Goal: Book appointment/travel/reservation

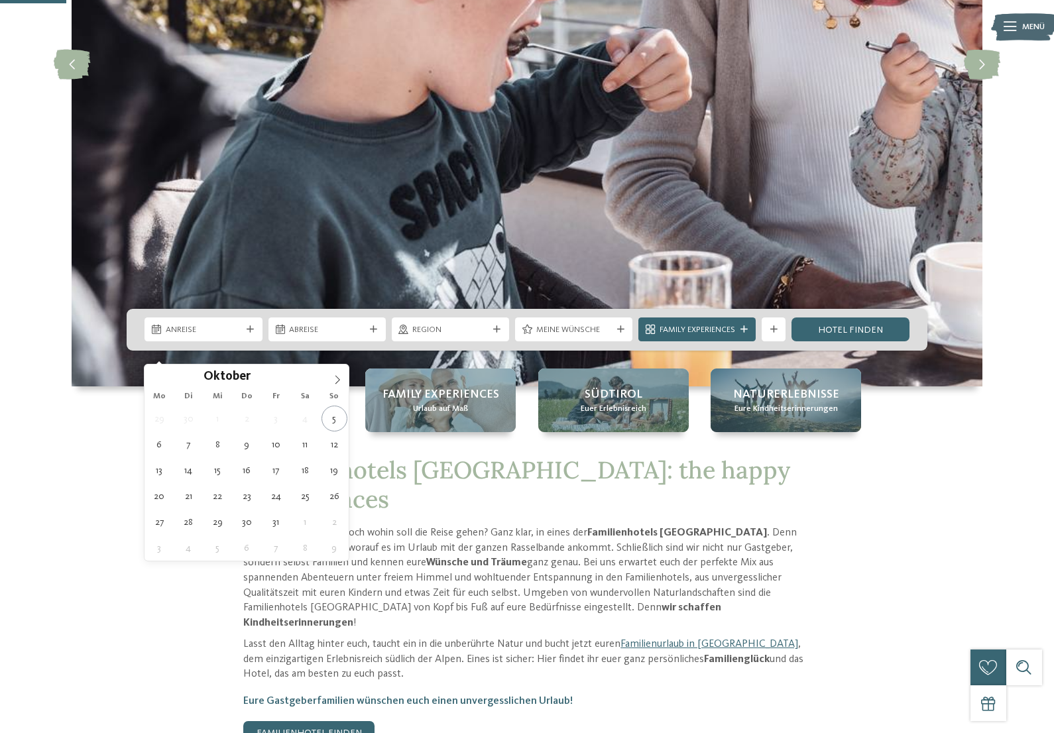
type div "[DATE]"
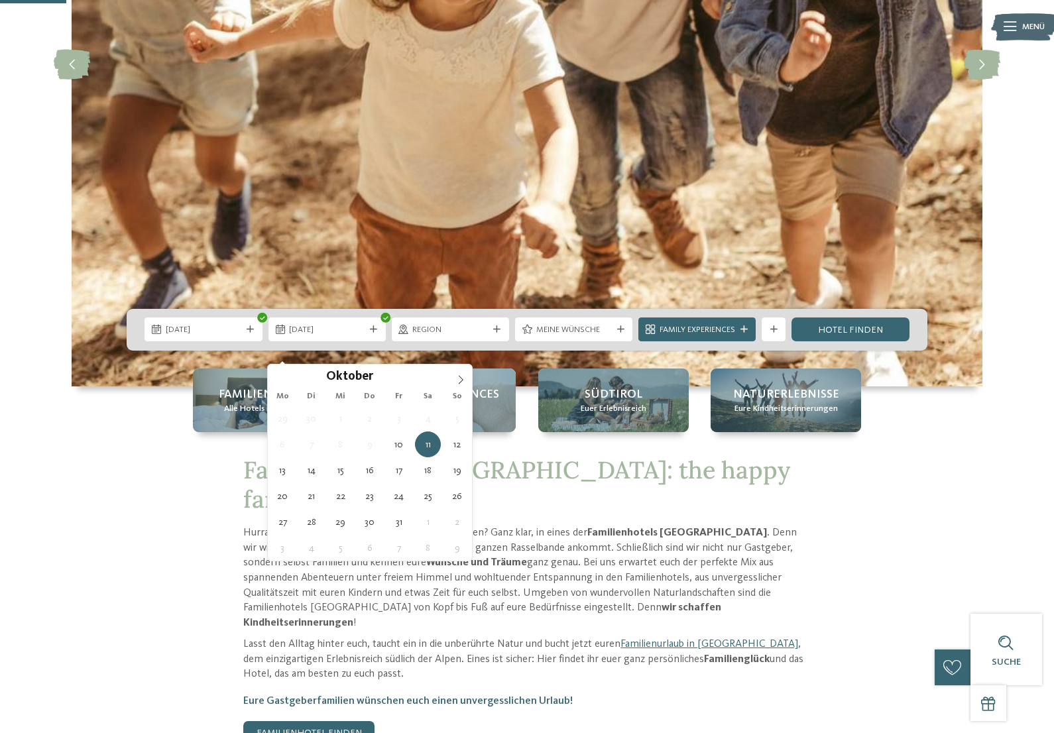
type div "[DATE]"
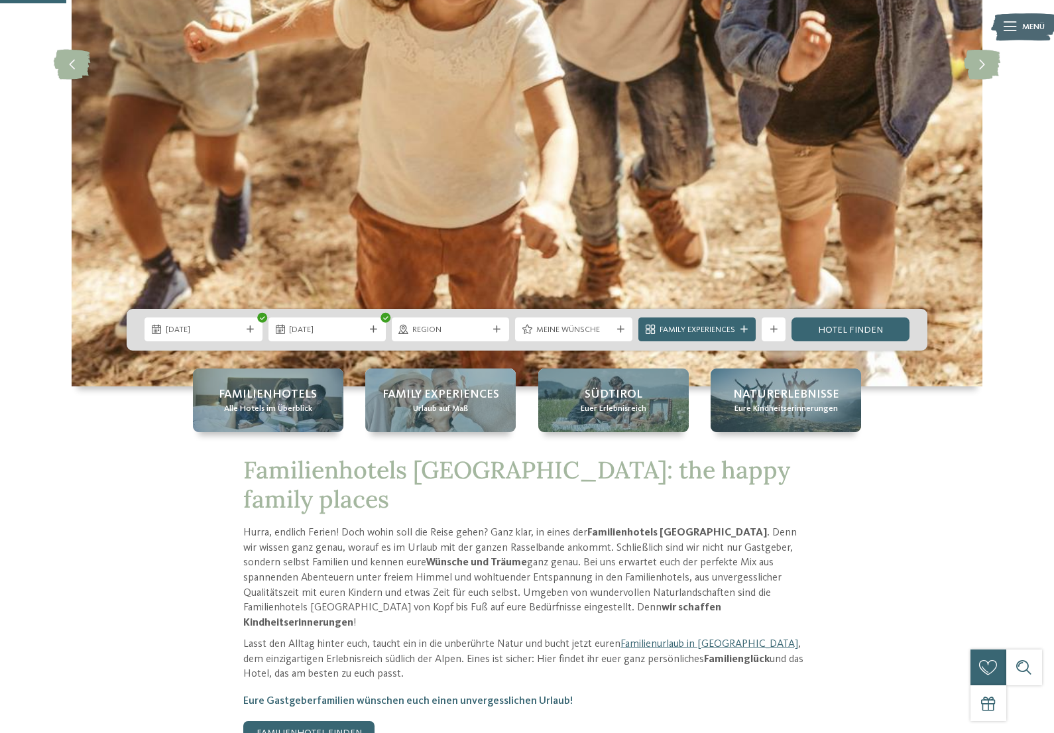
click at [487, 336] on div "Region" at bounding box center [451, 329] width 82 height 13
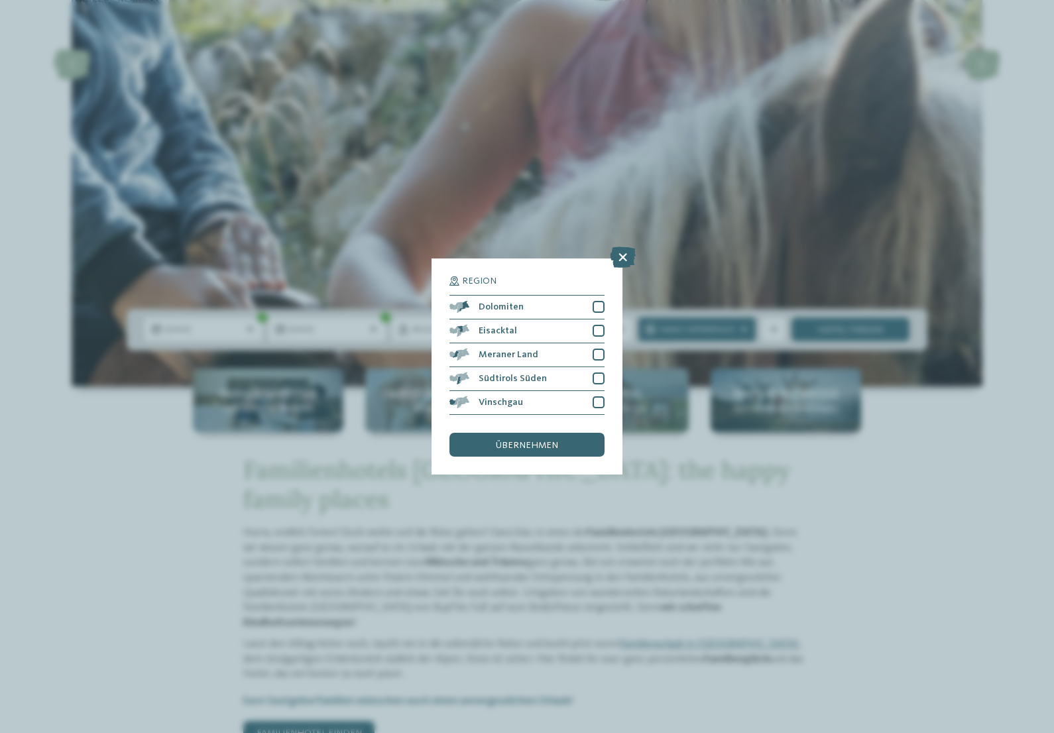
click at [603, 301] on div at bounding box center [599, 307] width 12 height 12
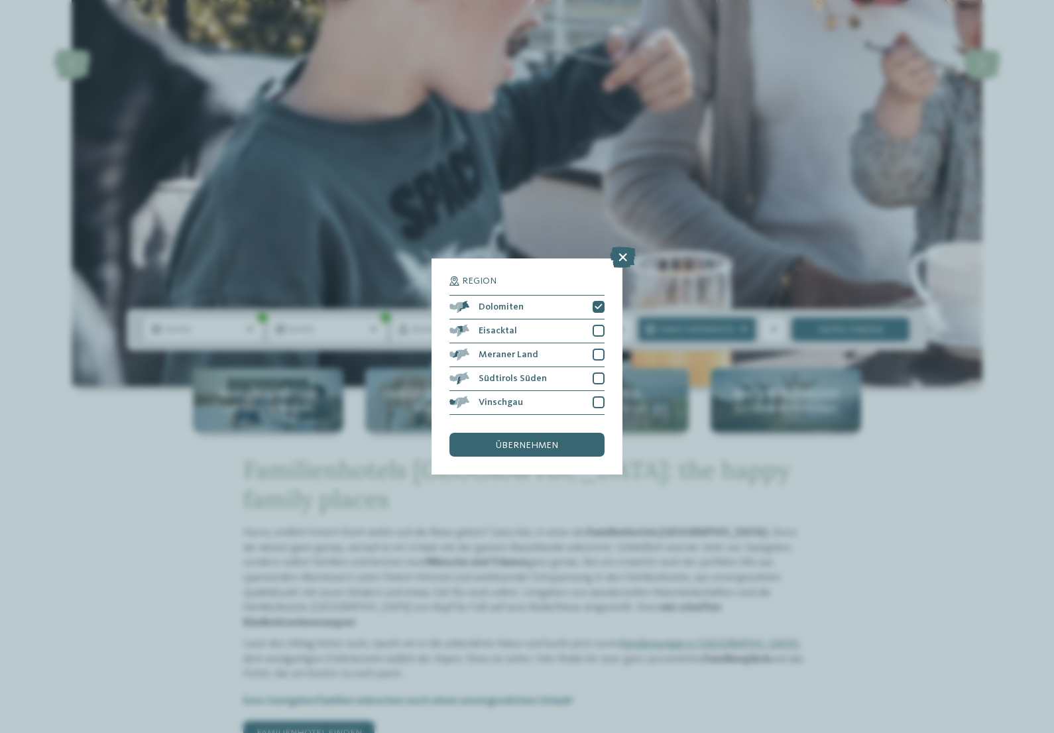
click at [600, 391] on div "Vinschgau" at bounding box center [526, 403] width 155 height 24
click at [613, 270] on div "Region Dolomiten Eisacktal" at bounding box center [526, 366] width 191 height 216
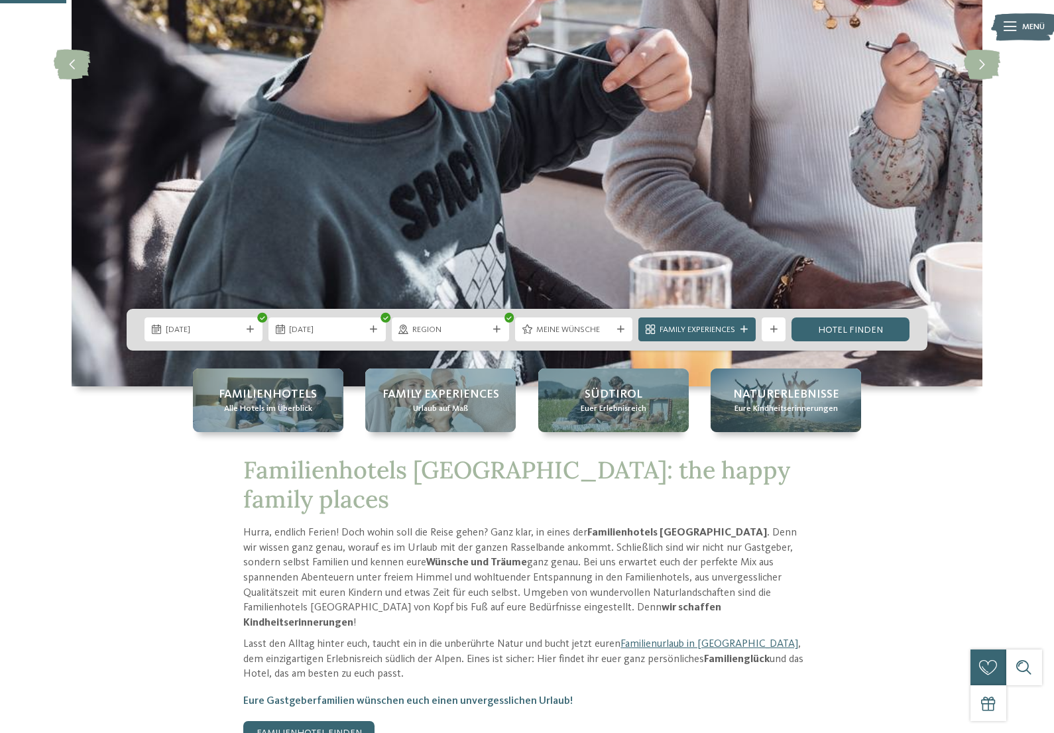
click at [494, 333] on icon at bounding box center [496, 329] width 7 height 7
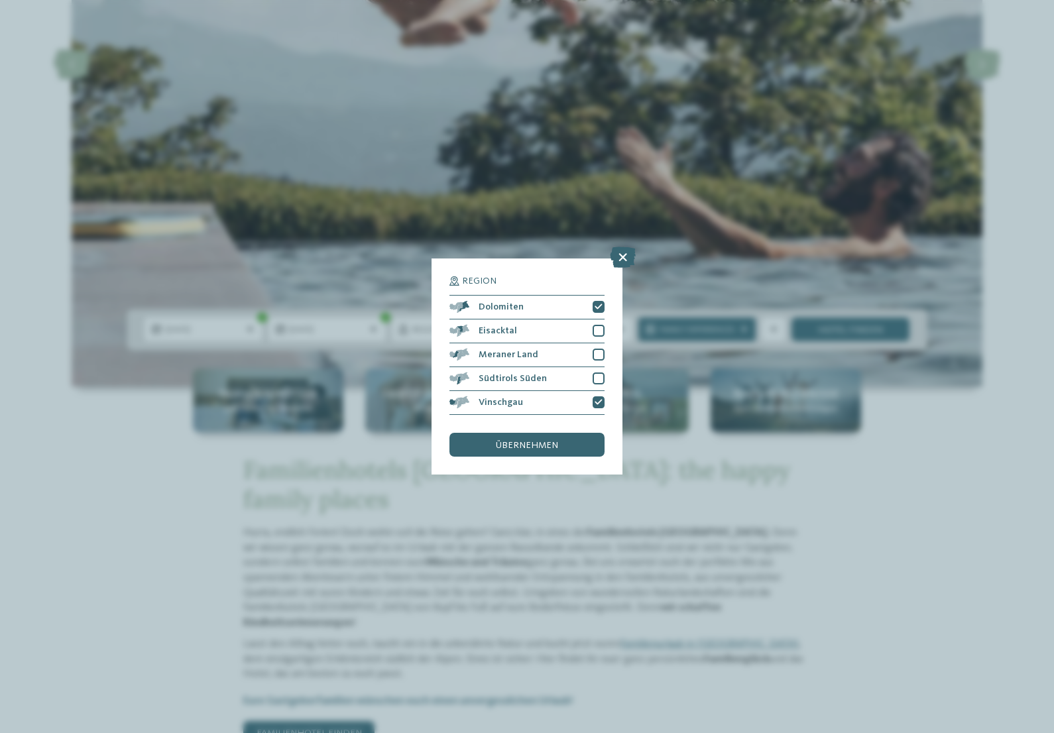
click at [603, 325] on div at bounding box center [599, 331] width 12 height 12
click at [567, 433] on div "übernehmen" at bounding box center [526, 445] width 155 height 24
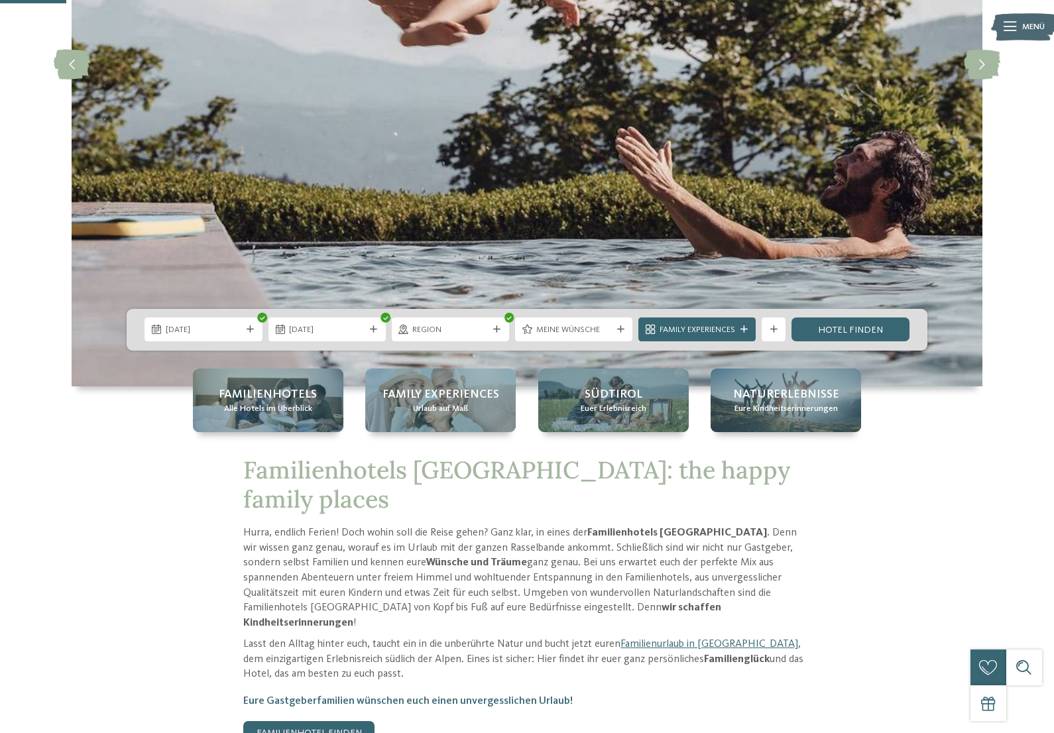
click at [870, 341] on link "Hotel finden" at bounding box center [849, 329] width 117 height 24
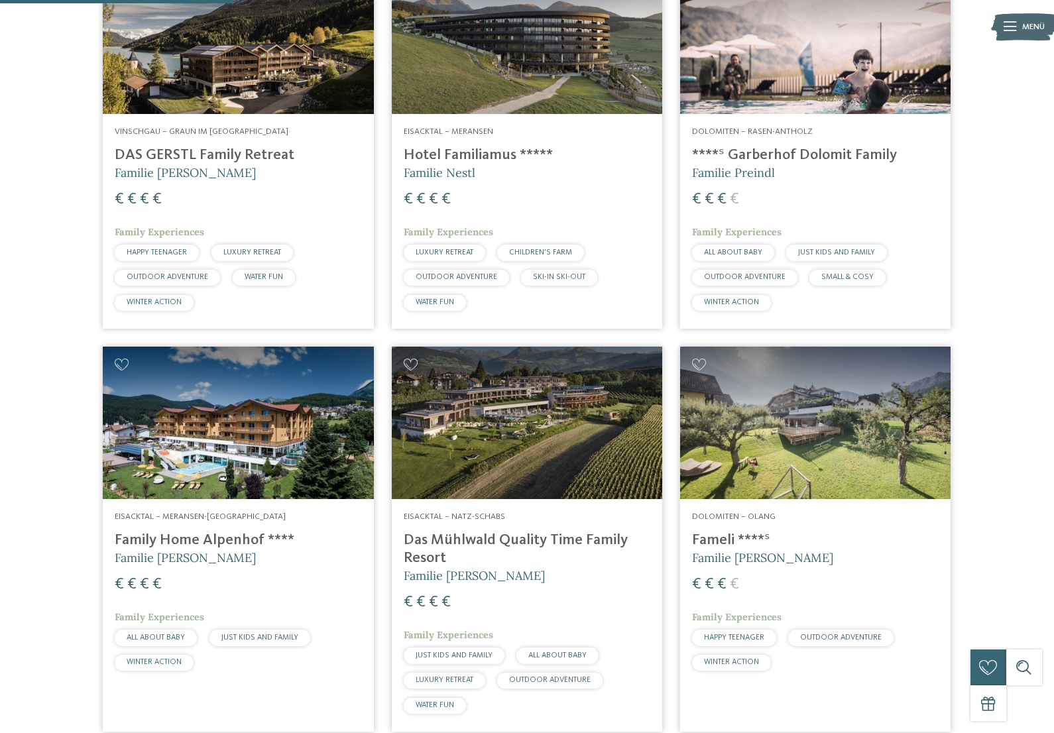
scroll to position [554, 0]
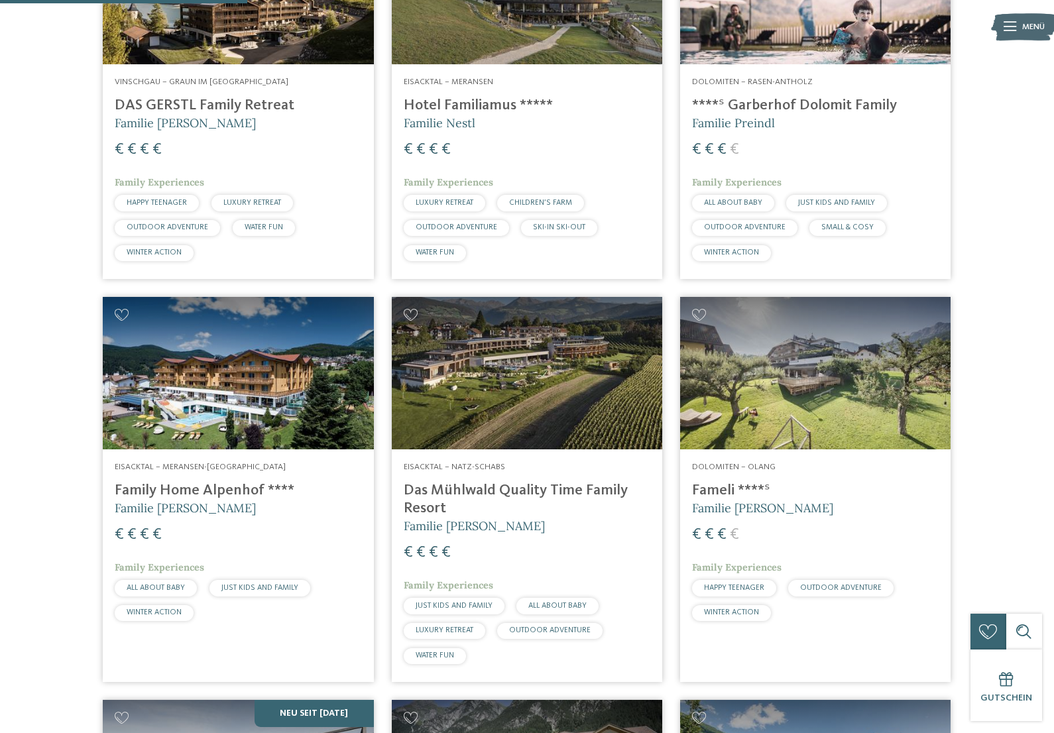
click at [448, 346] on img at bounding box center [527, 373] width 270 height 152
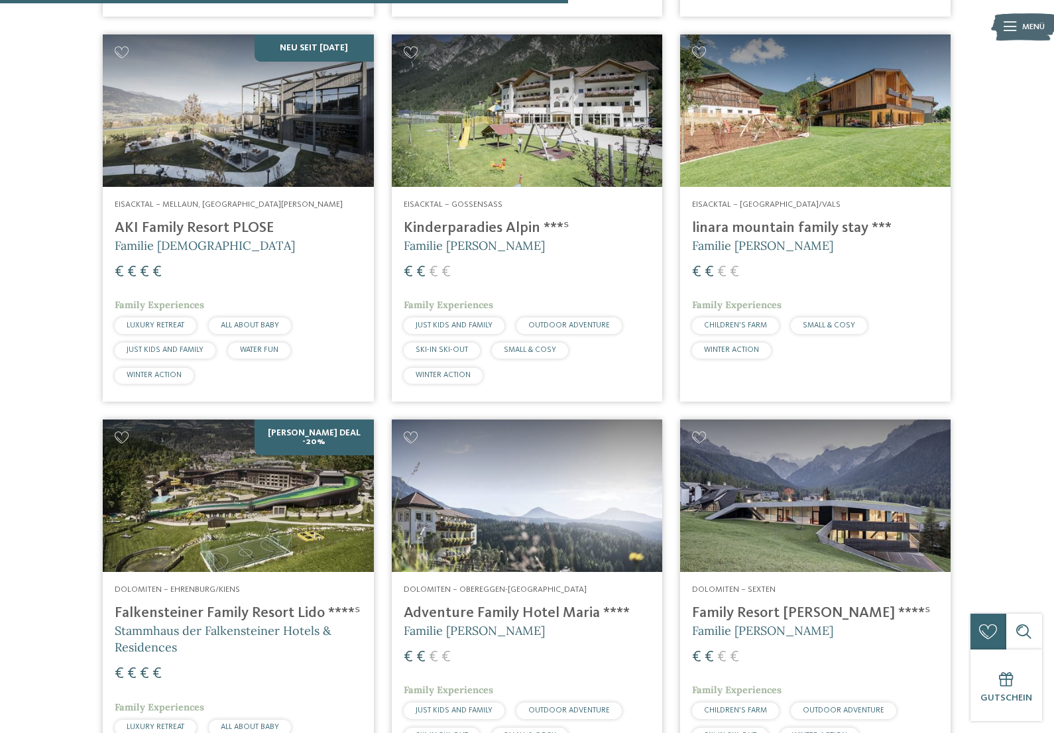
scroll to position [1273, 0]
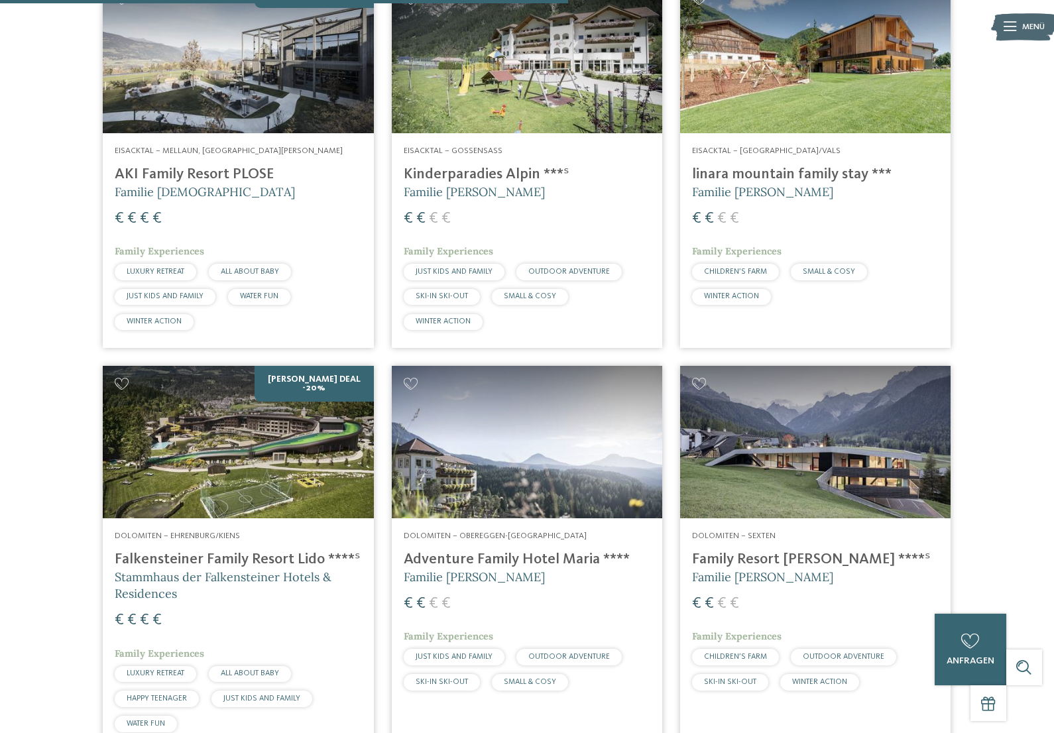
click at [750, 432] on img at bounding box center [815, 442] width 270 height 152
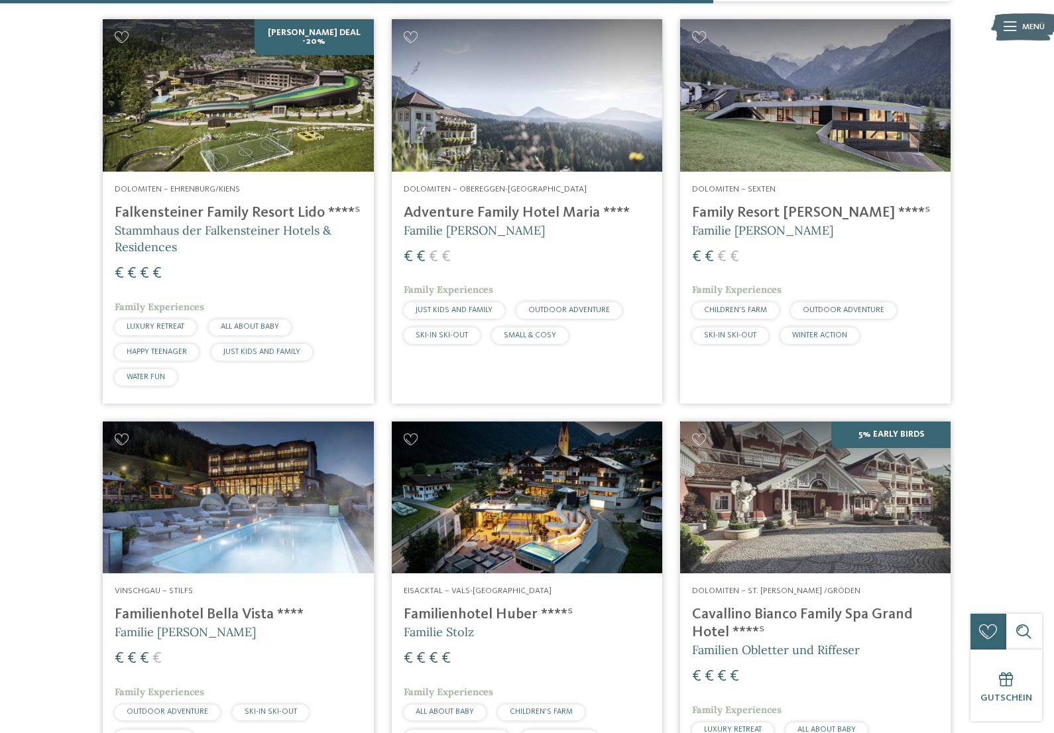
scroll to position [1669, 0]
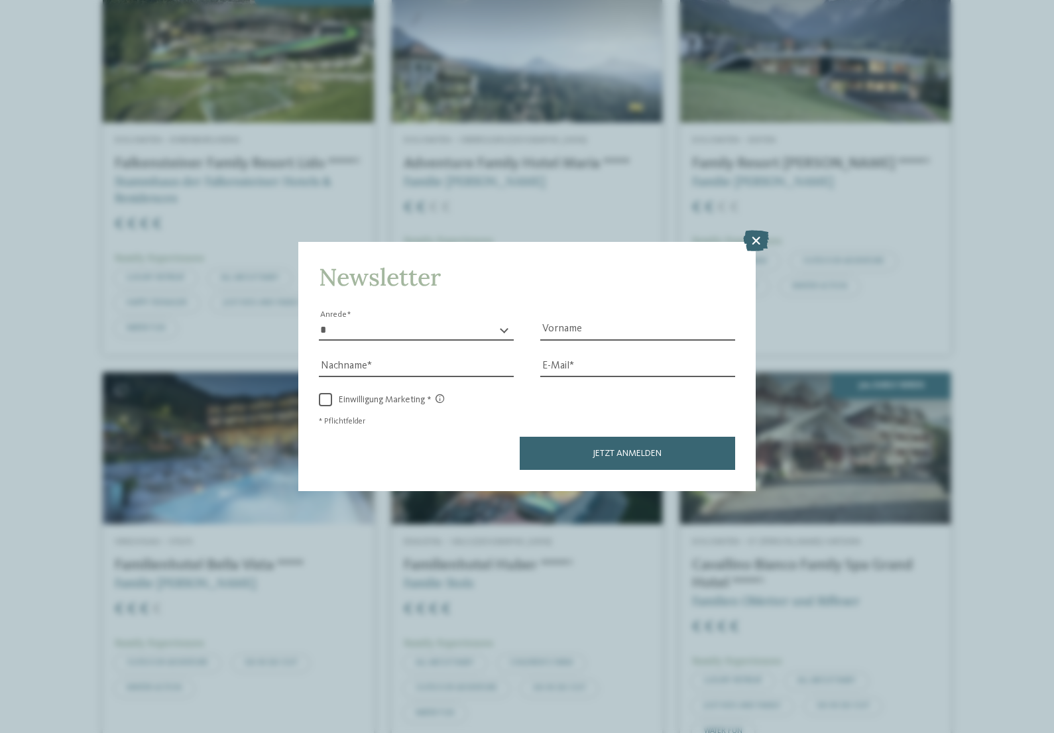
click at [764, 231] on icon at bounding box center [756, 241] width 26 height 21
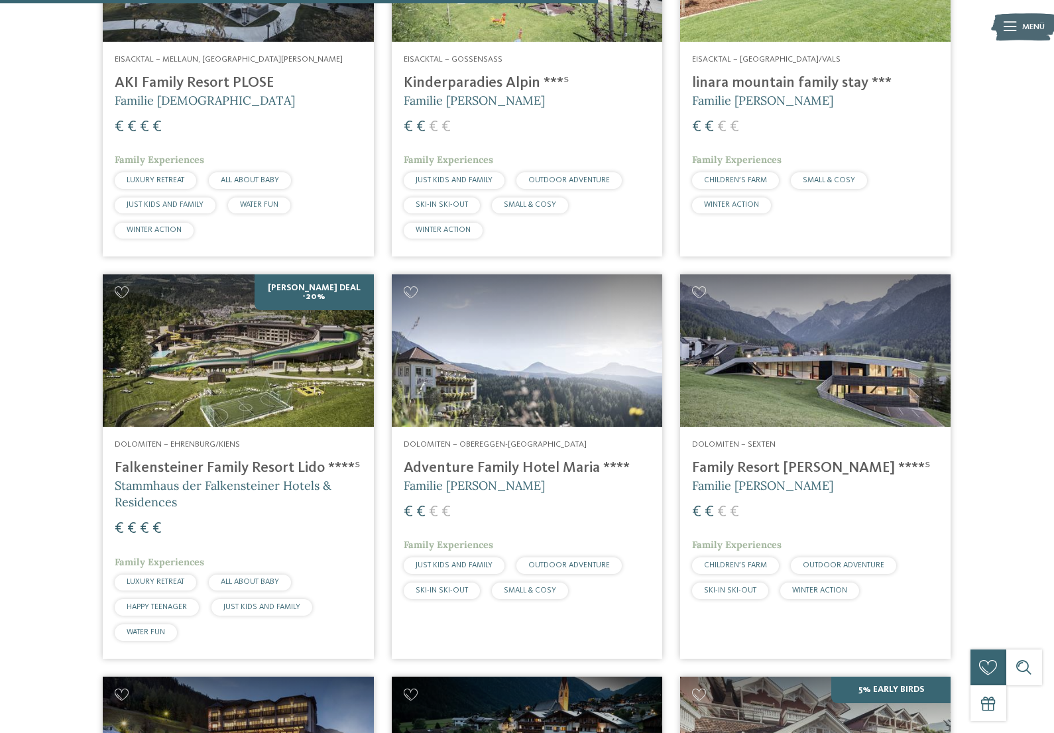
scroll to position [1352, 0]
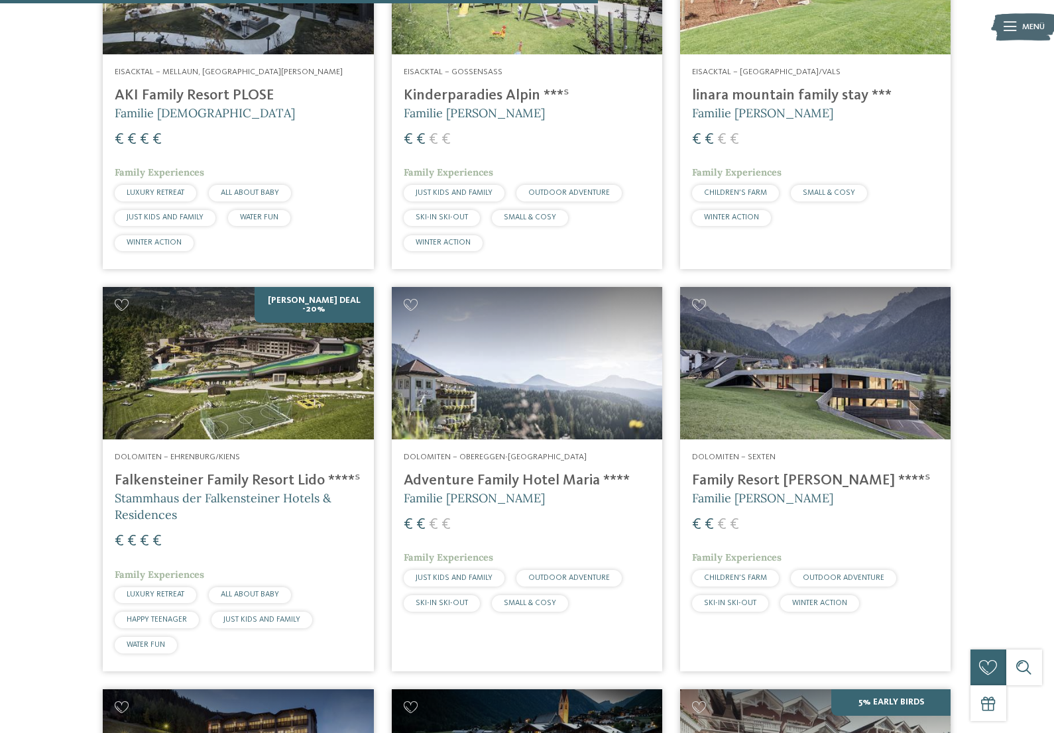
click at [868, 361] on img at bounding box center [815, 363] width 270 height 152
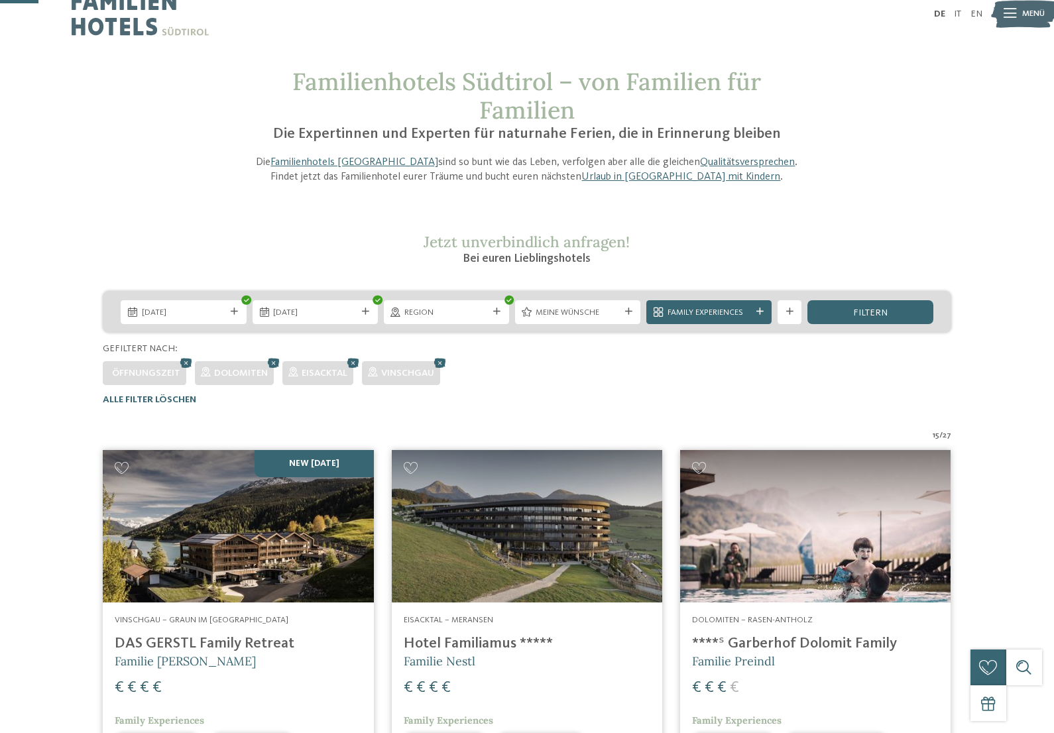
scroll to position [0, 0]
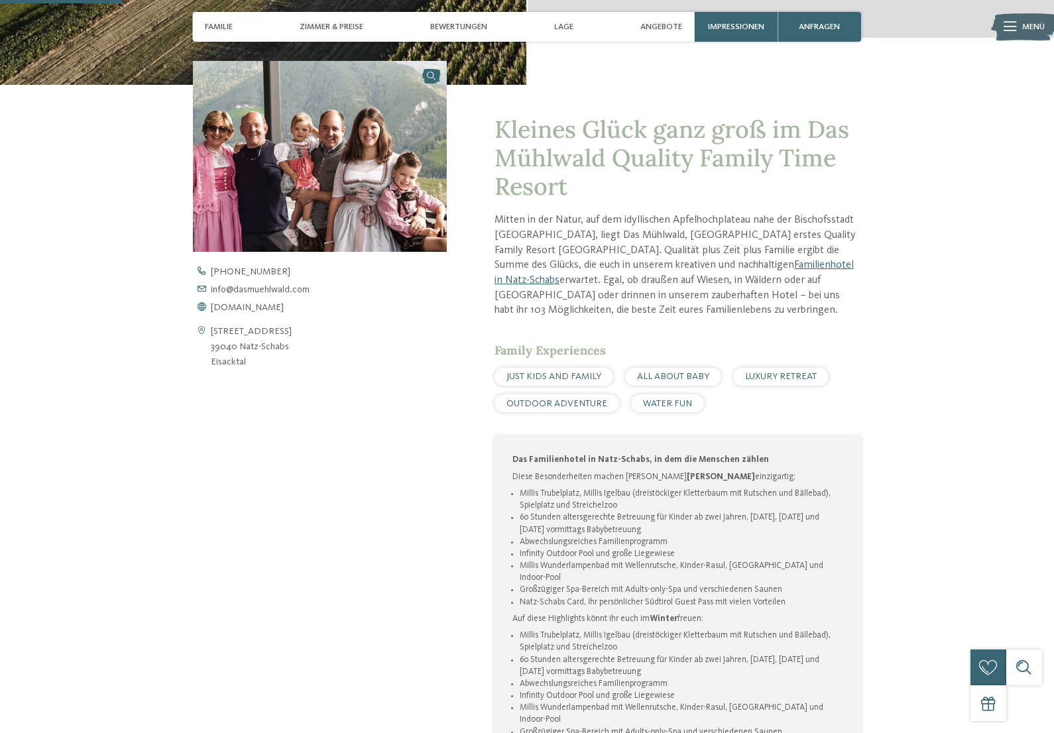
scroll to position [465, 0]
click at [264, 312] on span "www.dasmuehlwald.com" at bounding box center [247, 306] width 73 height 9
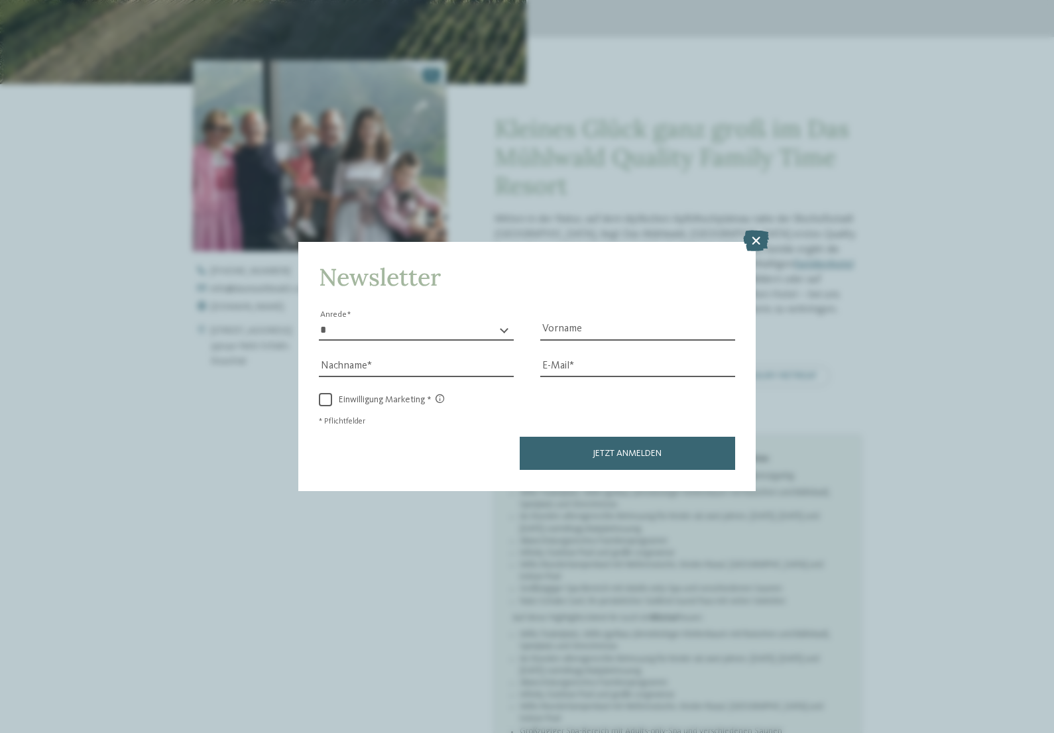
scroll to position [462, 0]
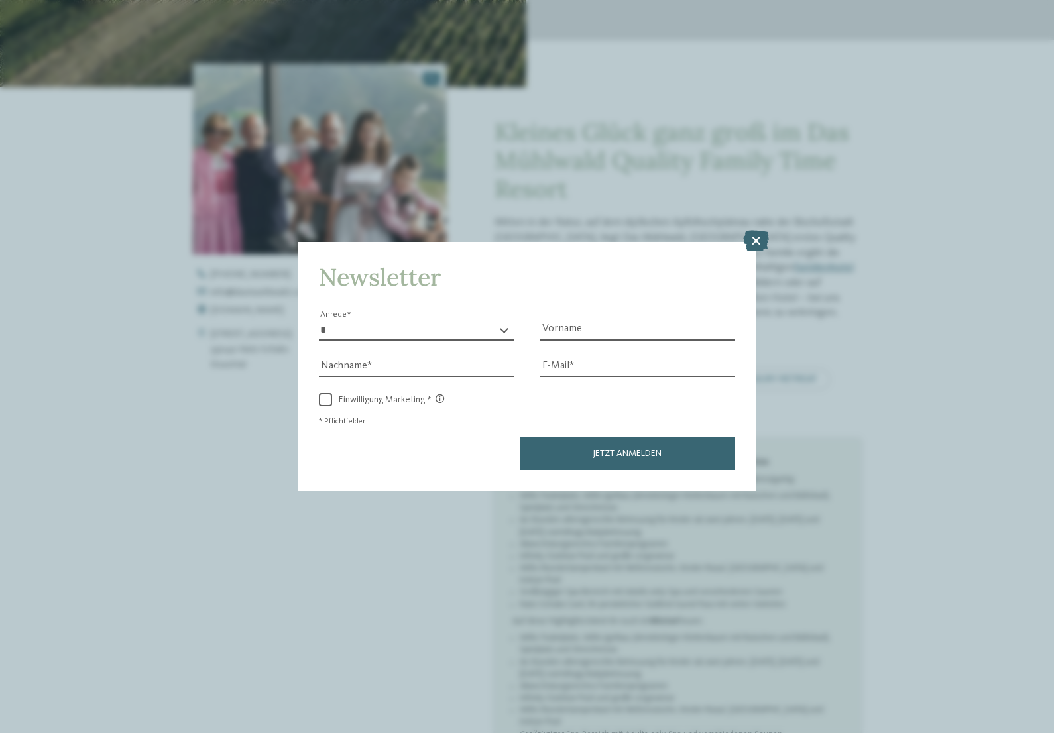
click at [754, 231] on icon at bounding box center [756, 241] width 26 height 21
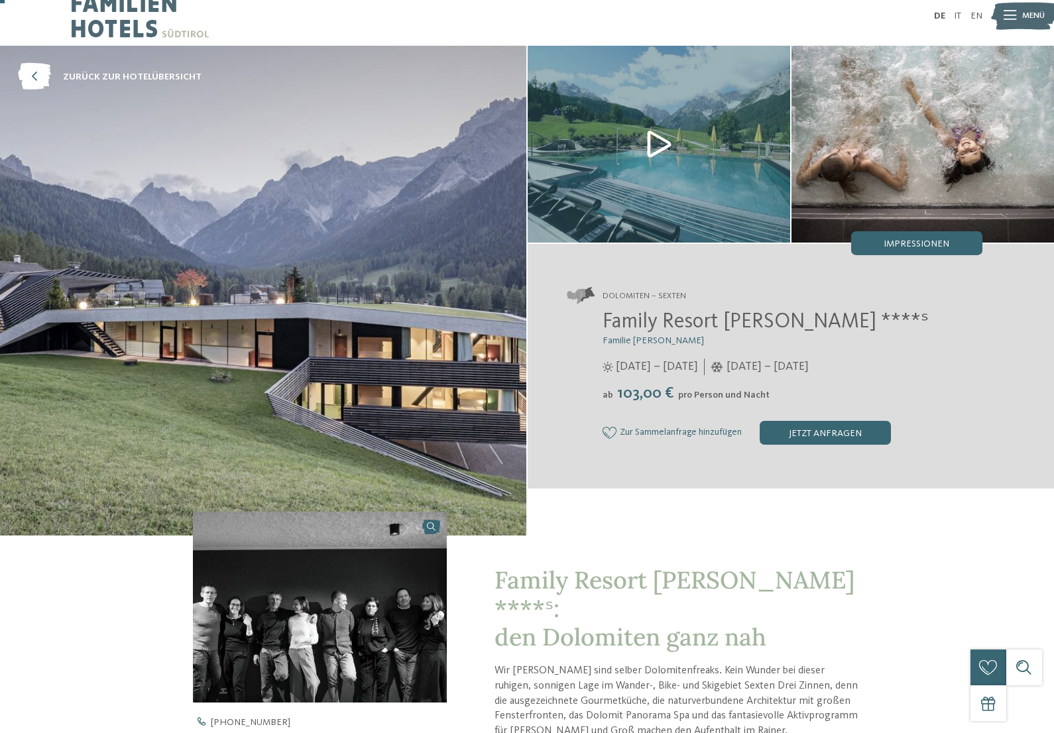
scroll to position [15, 0]
click at [850, 437] on div "jetzt anfragen" at bounding box center [825, 432] width 131 height 24
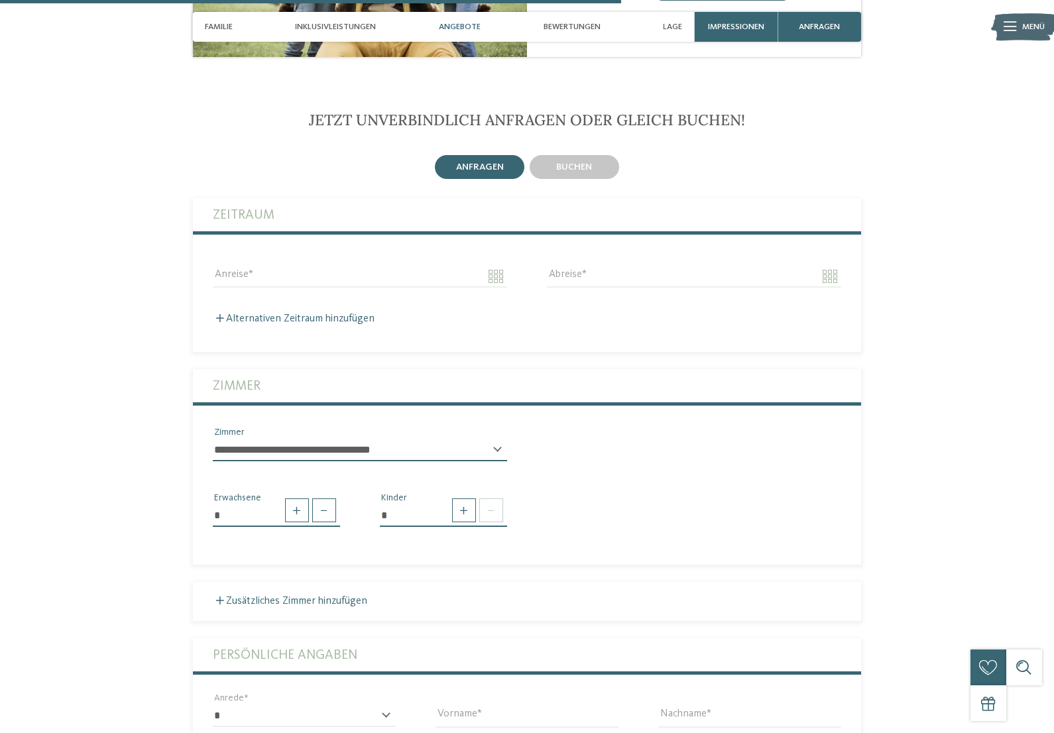
scroll to position [2097, 0]
click at [567, 163] on span "buchen" at bounding box center [574, 167] width 36 height 9
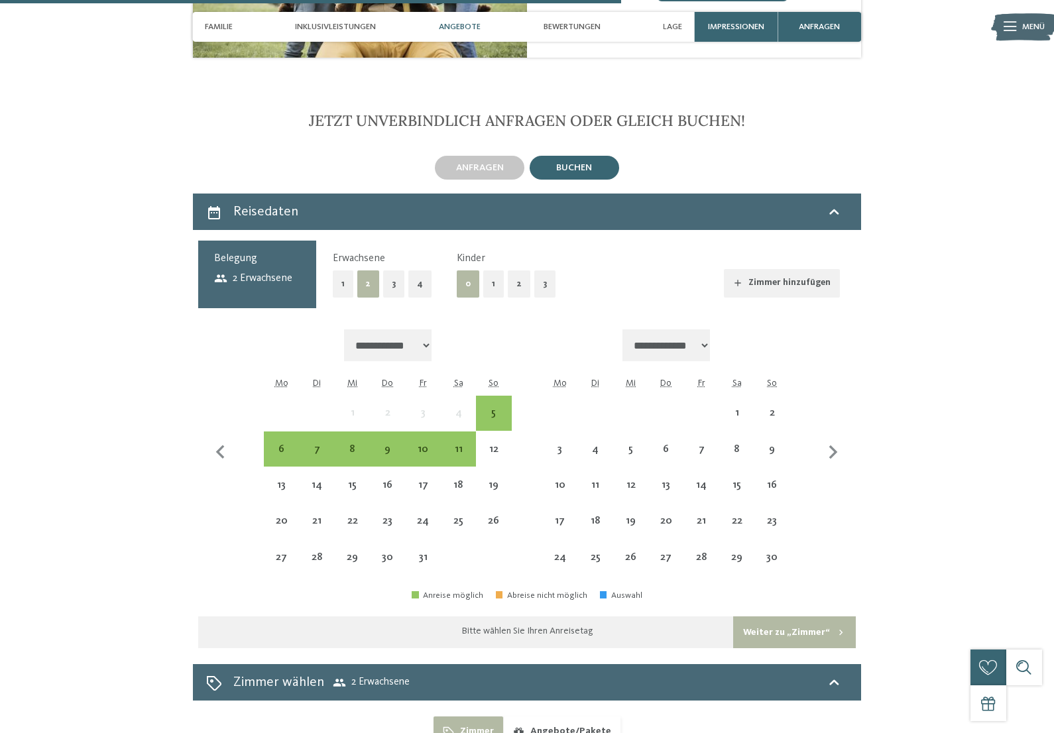
click at [415, 444] on div "10" at bounding box center [423, 460] width 32 height 32
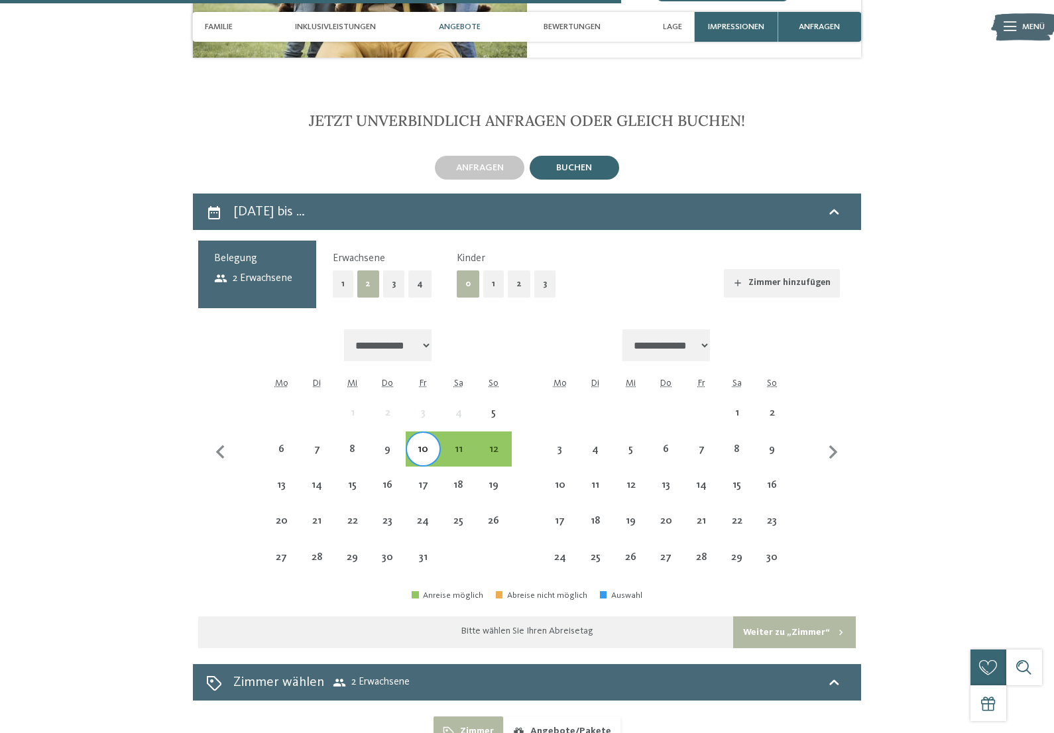
click at [458, 444] on div "11" at bounding box center [458, 460] width 32 height 32
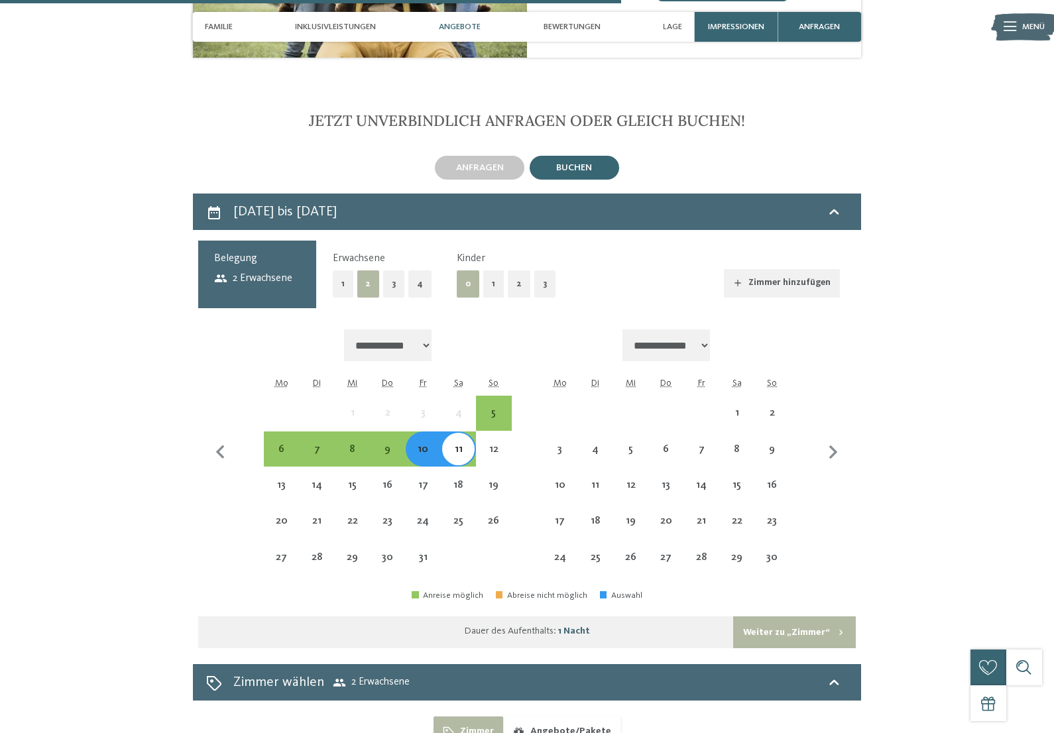
click at [490, 270] on button "1" at bounding box center [493, 283] width 21 height 27
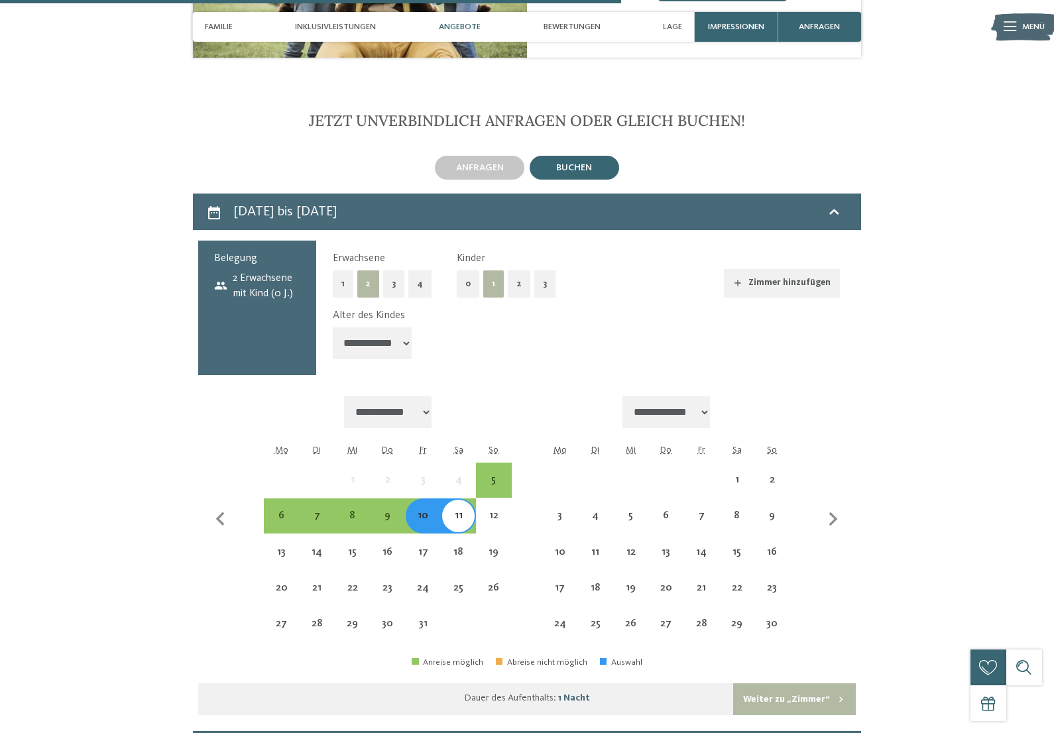
click at [358, 327] on select "**********" at bounding box center [373, 343] width 80 height 32
select select "*"
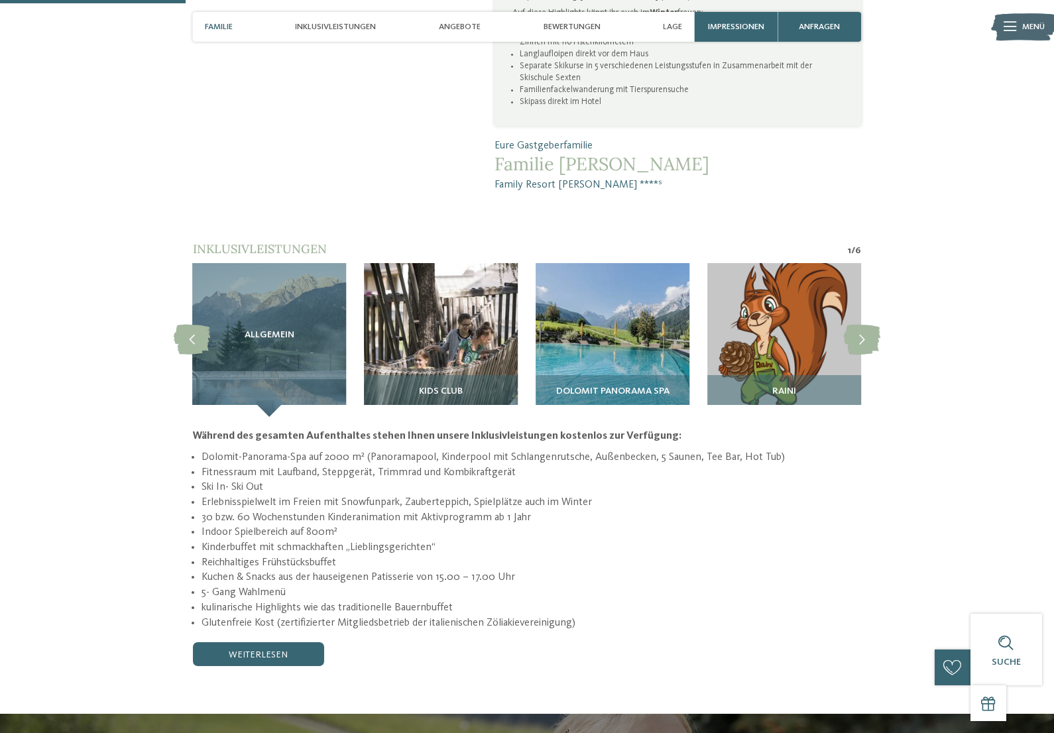
scroll to position [994, 0]
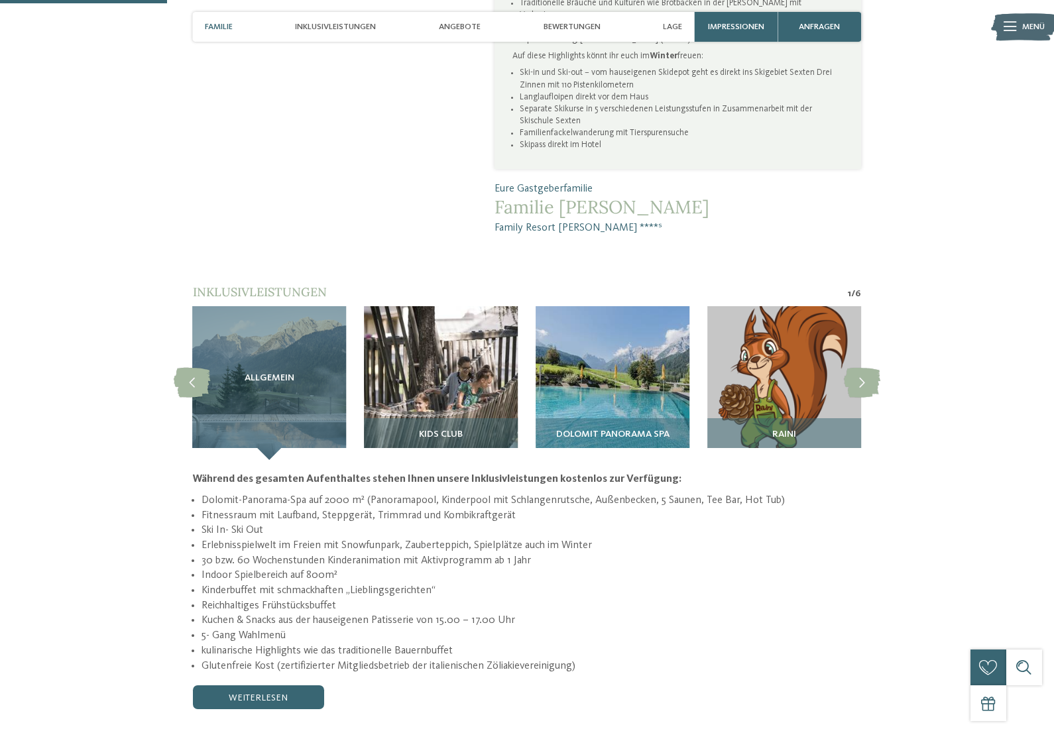
click at [598, 337] on img at bounding box center [613, 383] width 154 height 154
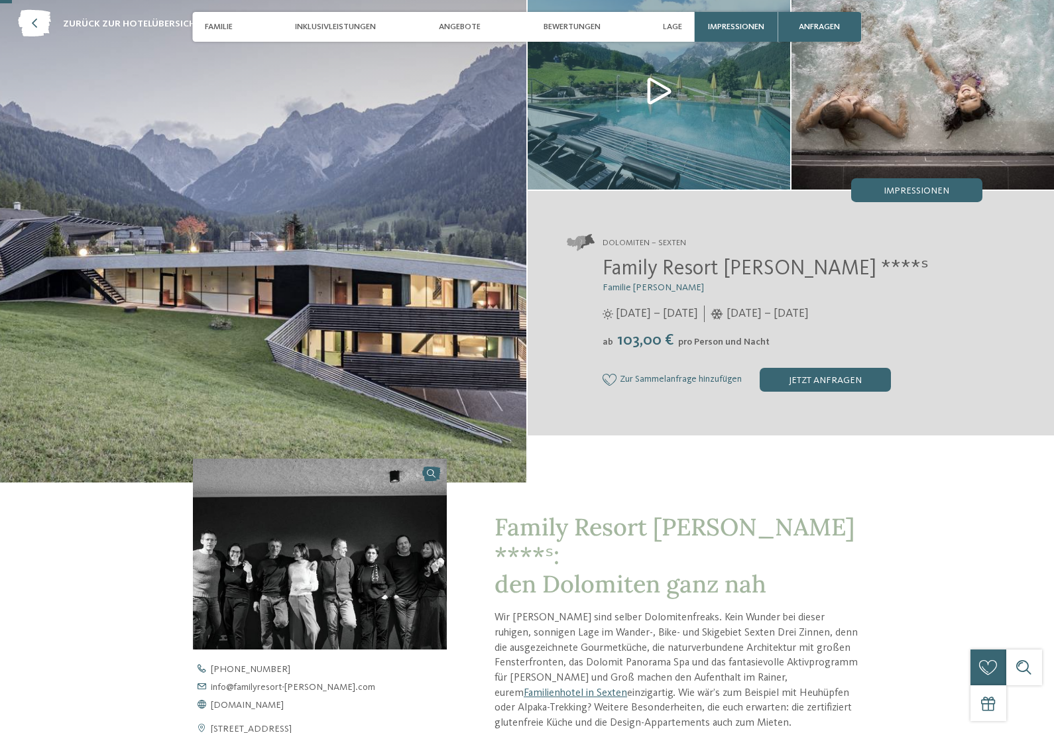
scroll to position [0, 0]
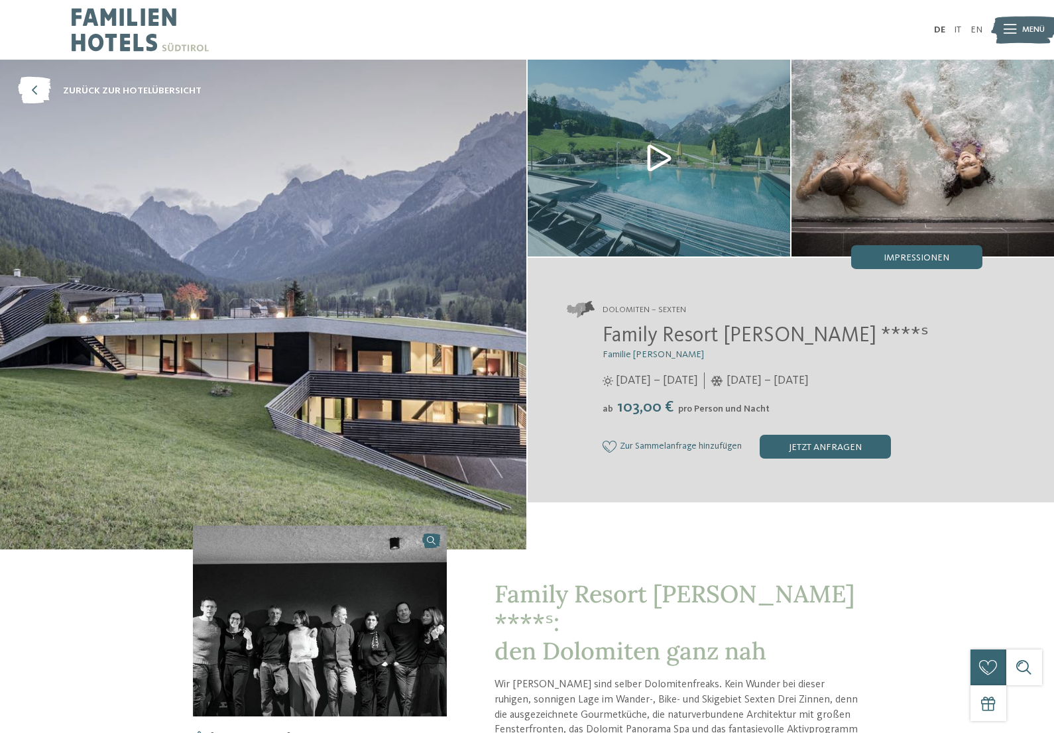
click at [906, 201] on img at bounding box center [922, 158] width 262 height 197
click at [892, 255] on span "Impressionen" at bounding box center [916, 257] width 66 height 9
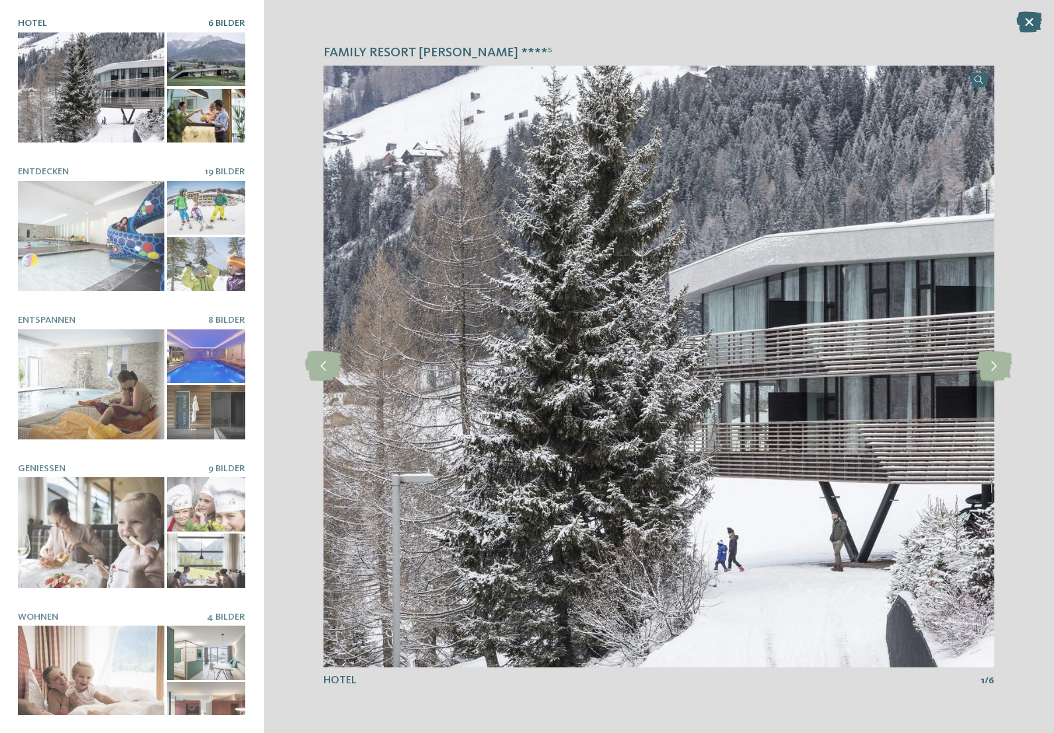
click at [92, 237] on div at bounding box center [91, 236] width 146 height 110
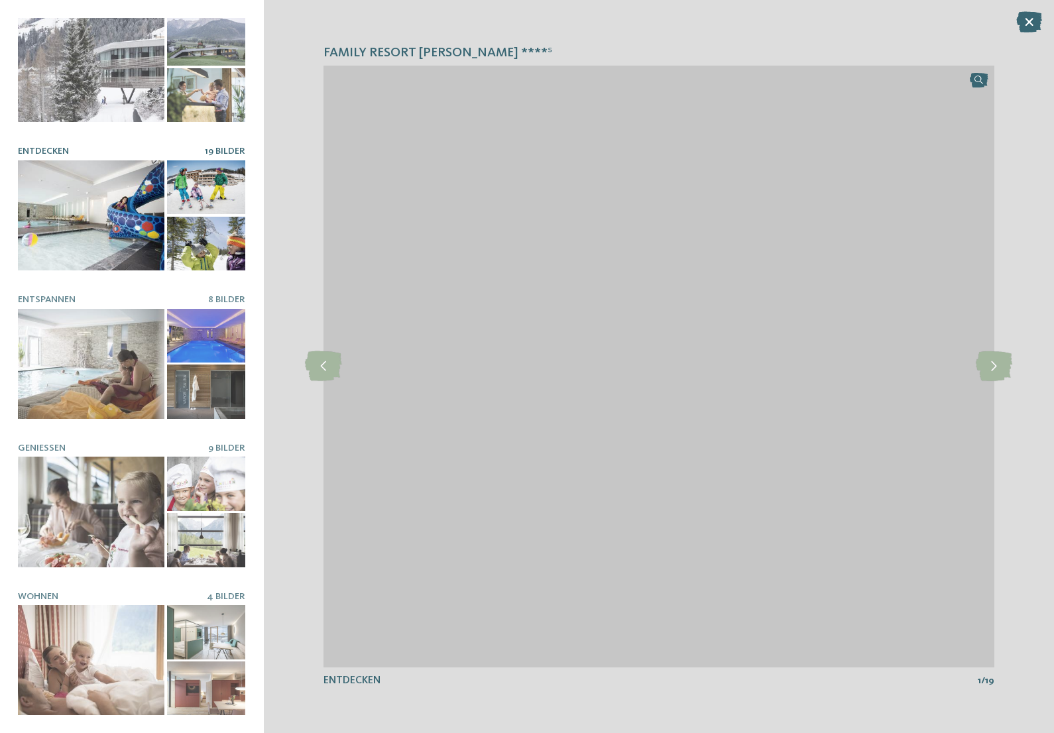
scroll to position [20, 0]
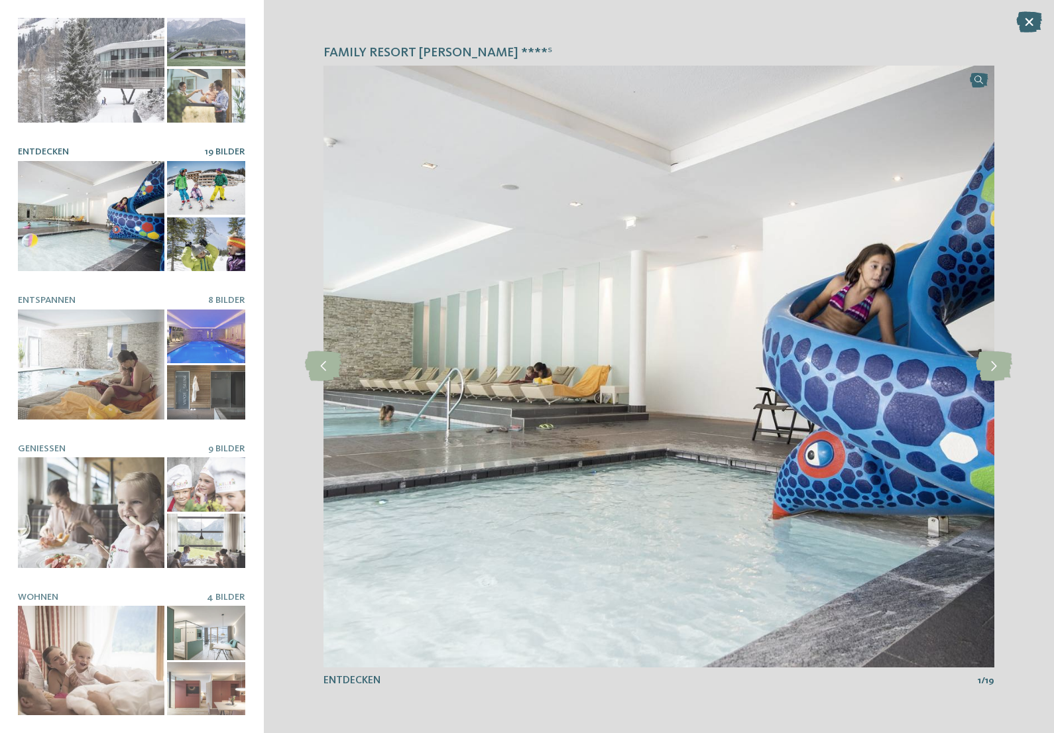
click at [53, 311] on div at bounding box center [91, 365] width 146 height 110
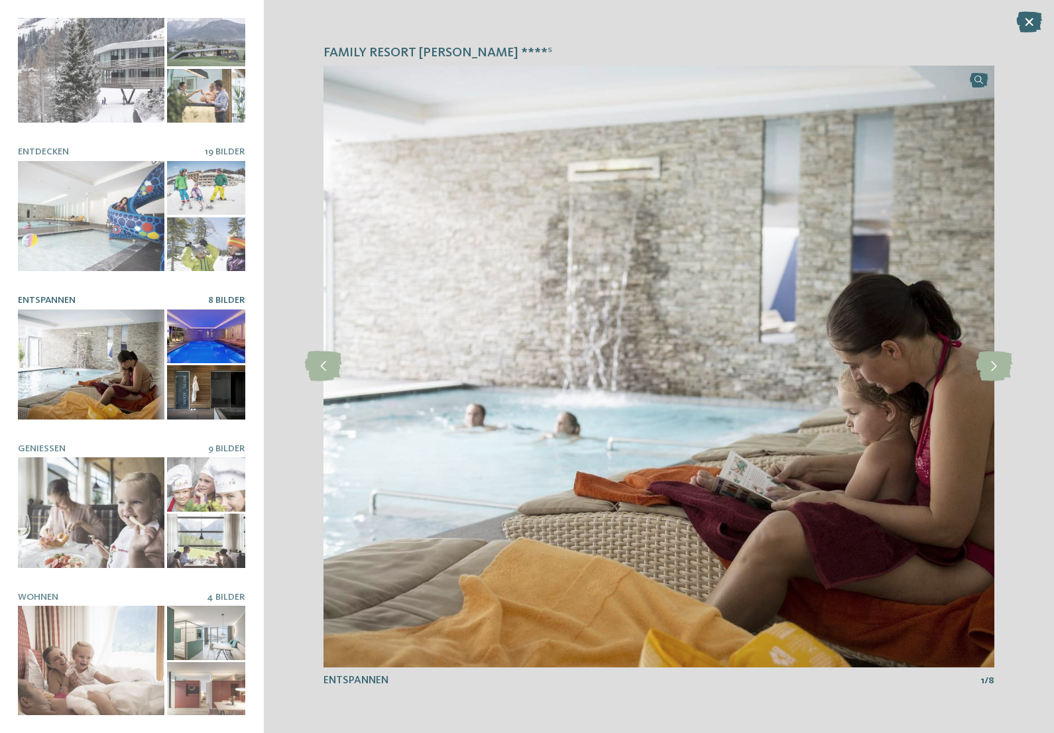
click at [84, 64] on div at bounding box center [91, 68] width 146 height 110
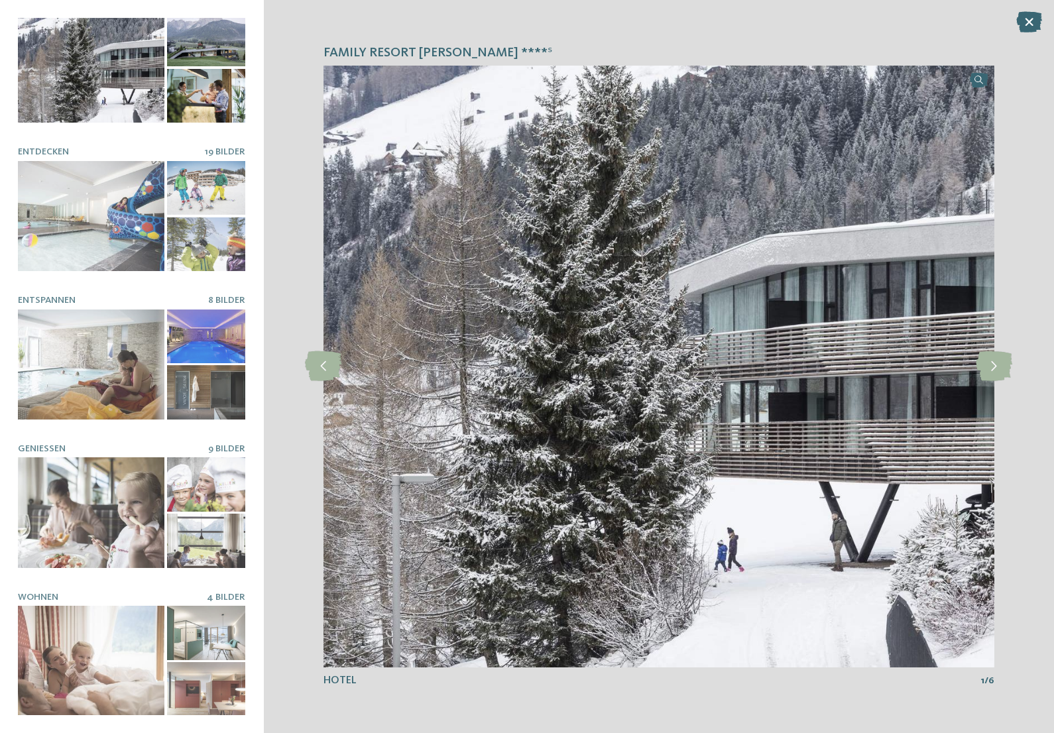
click at [93, 223] on div at bounding box center [91, 216] width 146 height 110
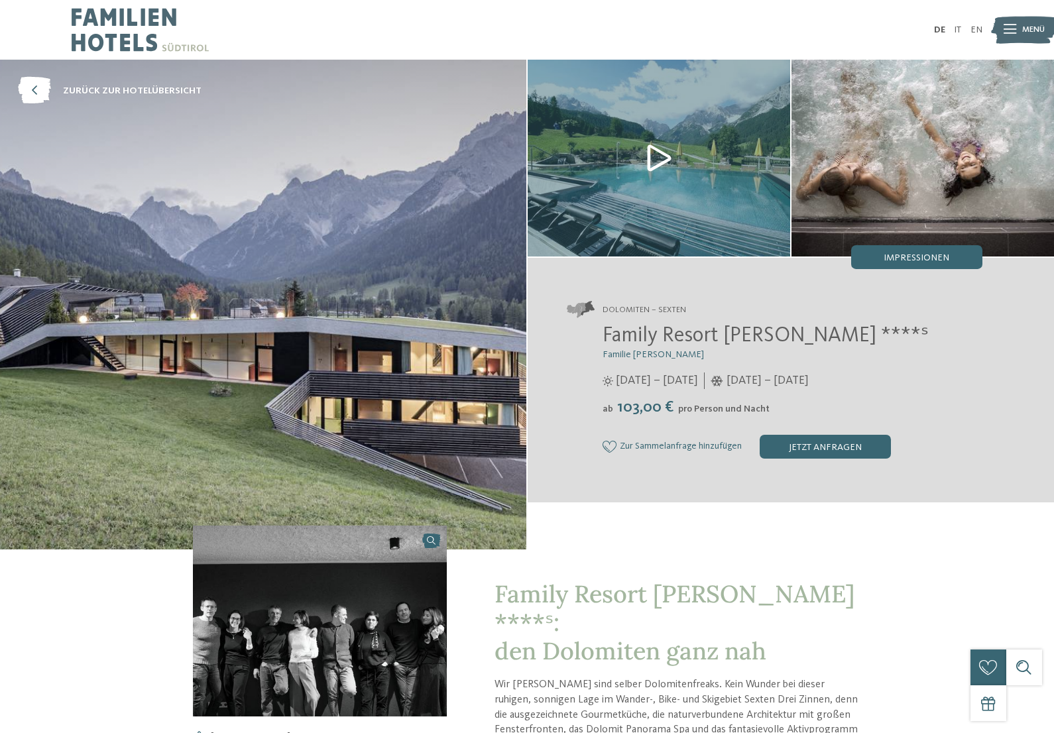
click at [675, 158] on img at bounding box center [659, 158] width 262 height 197
